Goal: Entertainment & Leisure: Browse casually

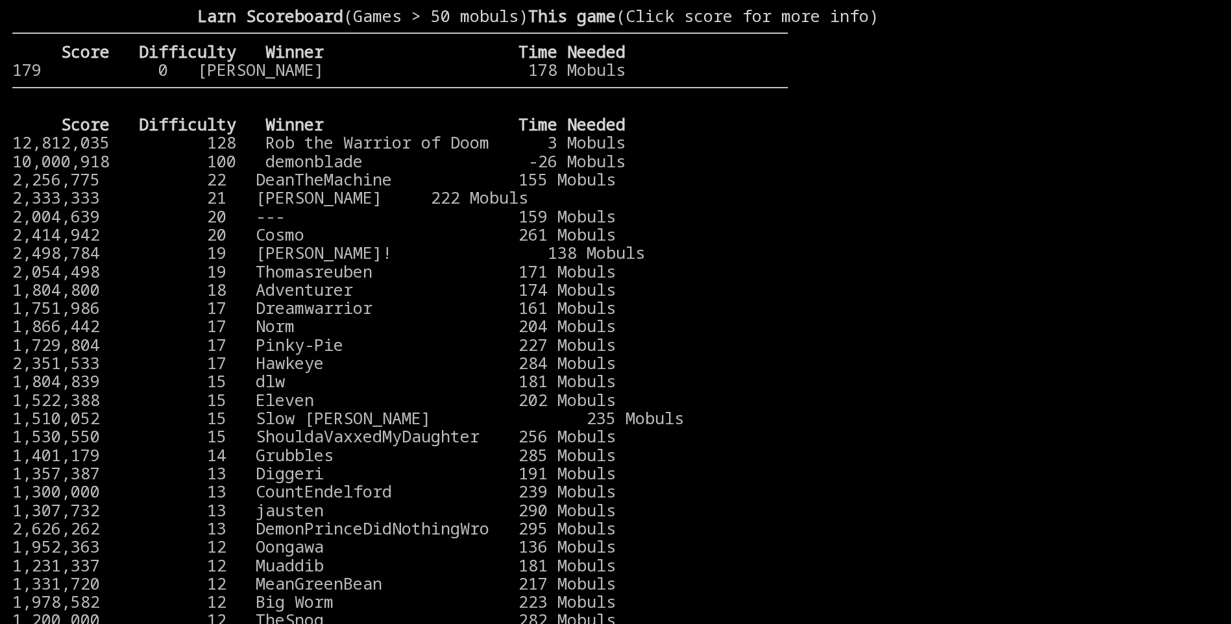
click at [778, 454] on larn "Larn Scoreboard (Games > 50 mobuls) This game (Click score for more info) Score…" at bounding box center [400, 299] width 776 height 587
